Goal: Find specific page/section: Find specific page/section

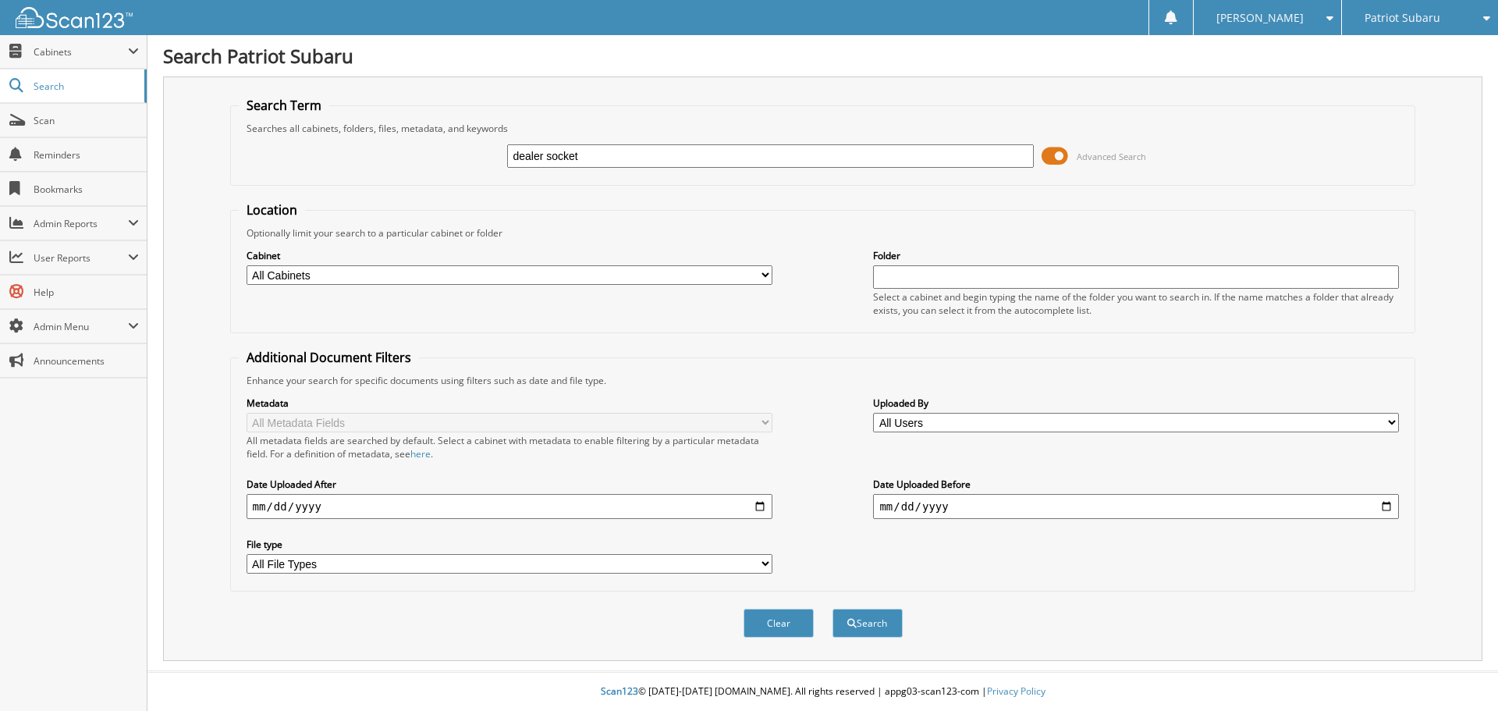
type input "dealer socket"
click at [832, 609] on button "Search" at bounding box center [867, 623] width 70 height 29
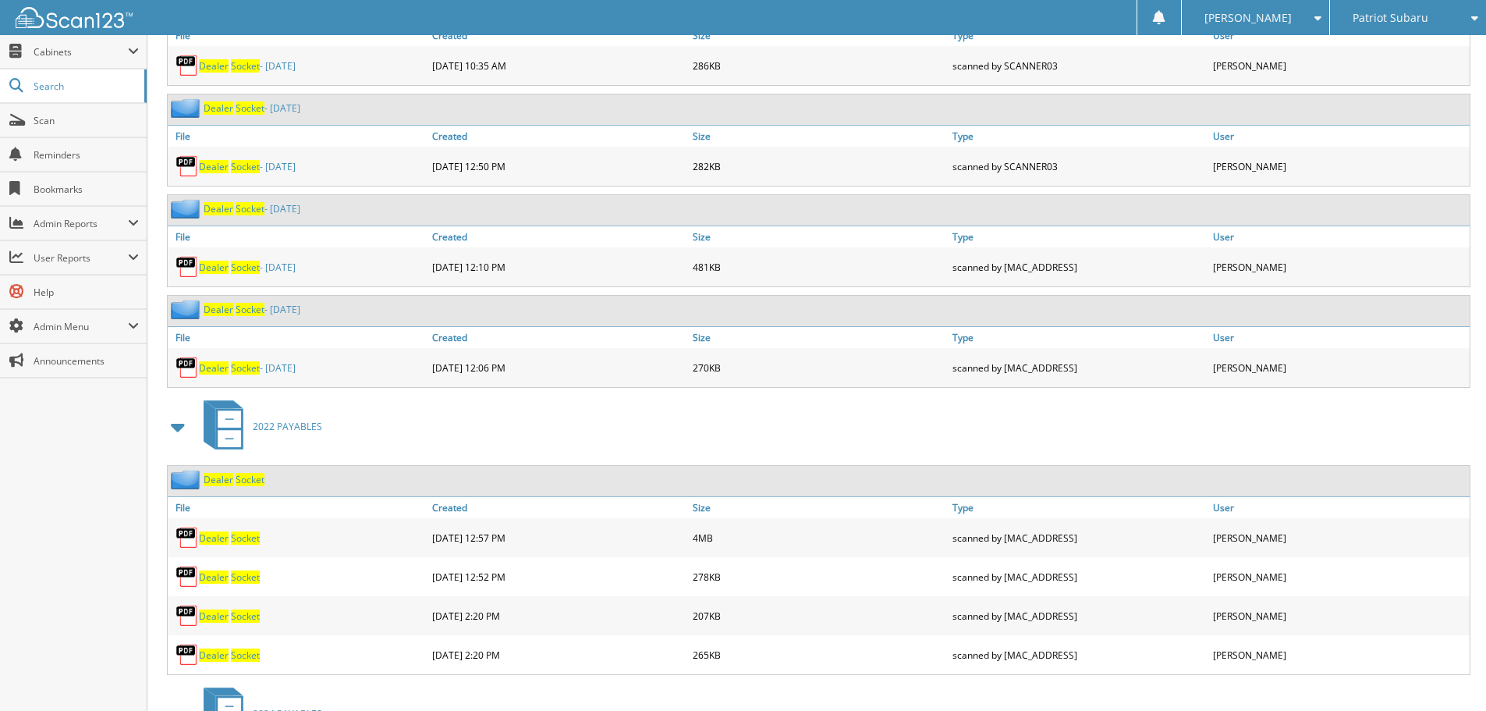
scroll to position [1960, 0]
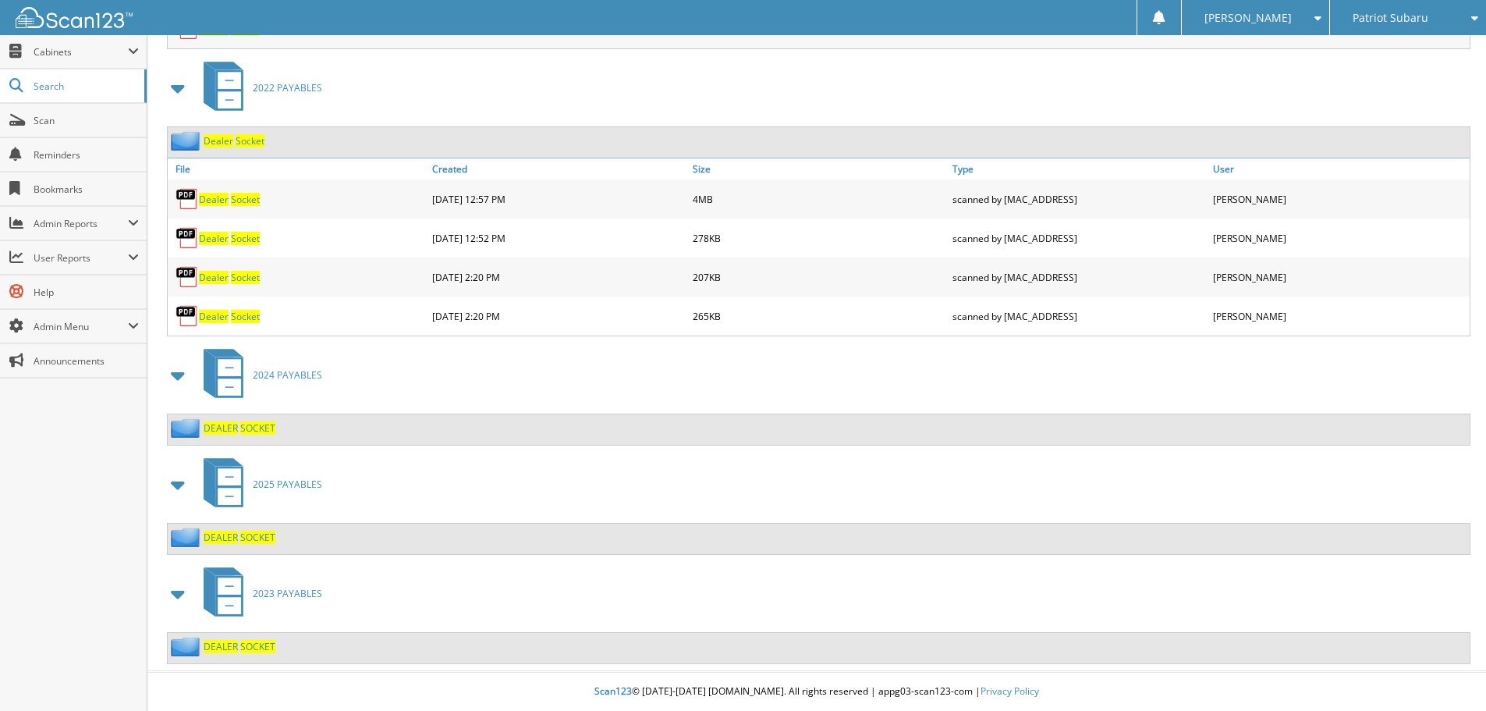
click at [268, 472] on link "2025 PAYABLES" at bounding box center [258, 484] width 128 height 62
click at [282, 484] on span "2025 PAYABLES" at bounding box center [287, 483] width 69 height 13
